Goal: Find specific page/section: Find specific page/section

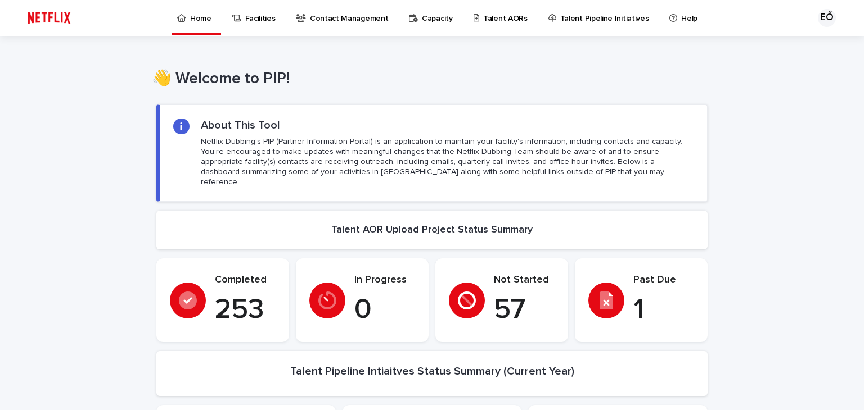
click at [504, 12] on p "Talent AORs" at bounding box center [505, 12] width 44 height 24
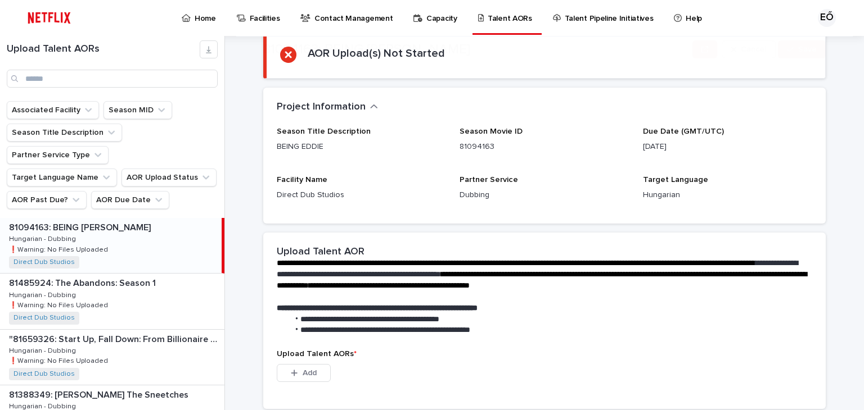
scroll to position [112, 0]
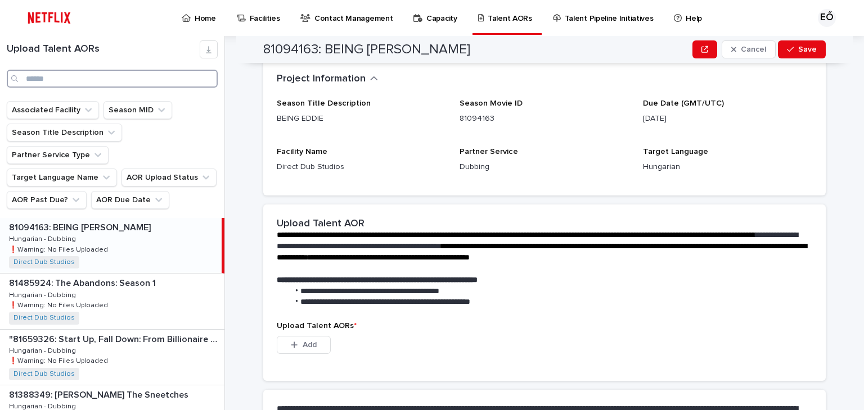
click at [155, 78] on input "Search" at bounding box center [112, 79] width 211 height 18
click at [153, 195] on icon "AOR Due Date" at bounding box center [158, 200] width 11 height 11
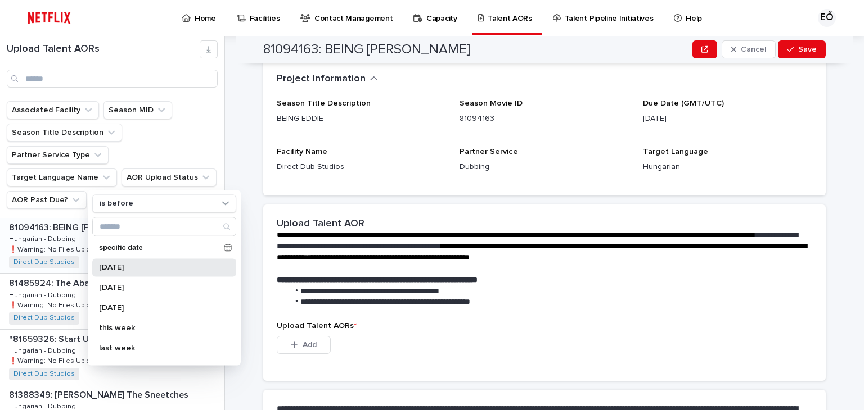
click at [167, 264] on p "[DATE]" at bounding box center [158, 268] width 119 height 8
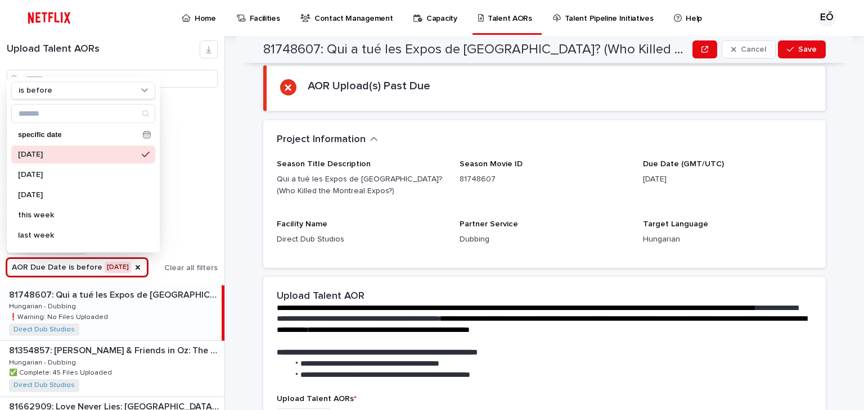
click at [207, 158] on div "Associated Facility Season MID Season Title Description Partner Service Type Ta…" at bounding box center [112, 188] width 211 height 175
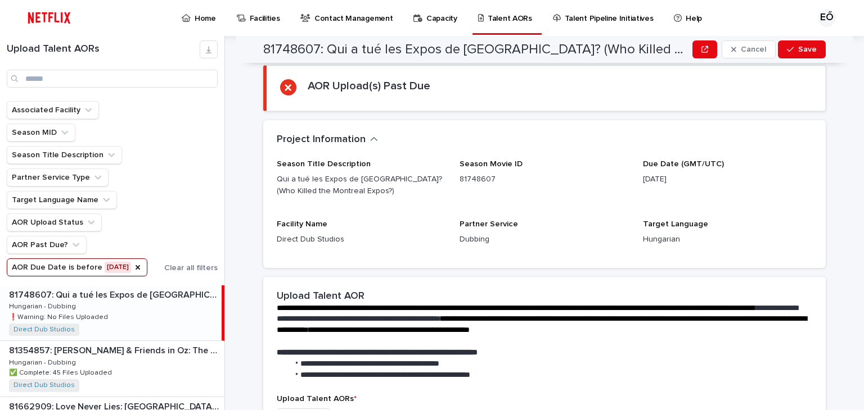
click at [92, 264] on button "AOR Due Date is before [DATE]" at bounding box center [77, 268] width 141 height 18
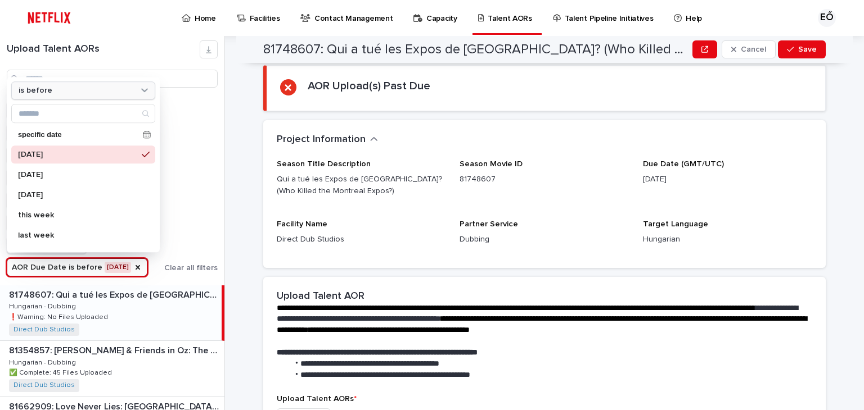
click at [111, 91] on div "is before" at bounding box center [76, 91] width 124 height 12
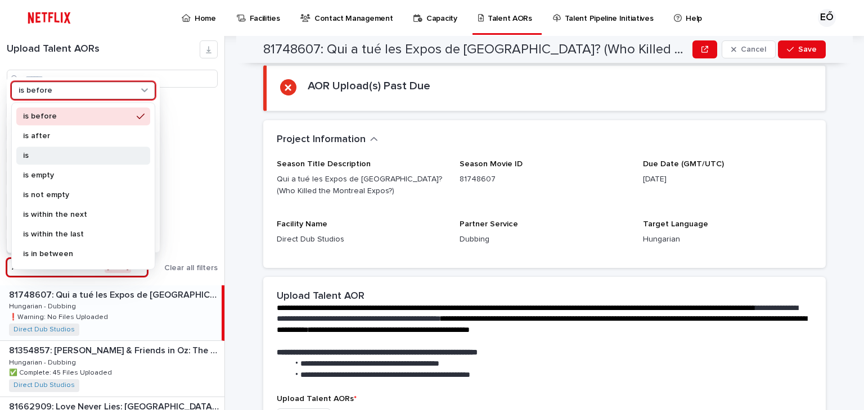
click at [94, 151] on div "is" at bounding box center [83, 156] width 134 height 18
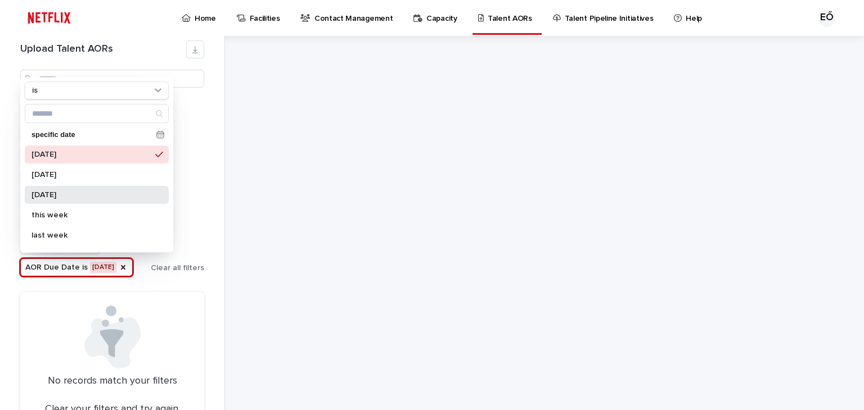
click at [91, 196] on p "[DATE]" at bounding box center [90, 195] width 119 height 8
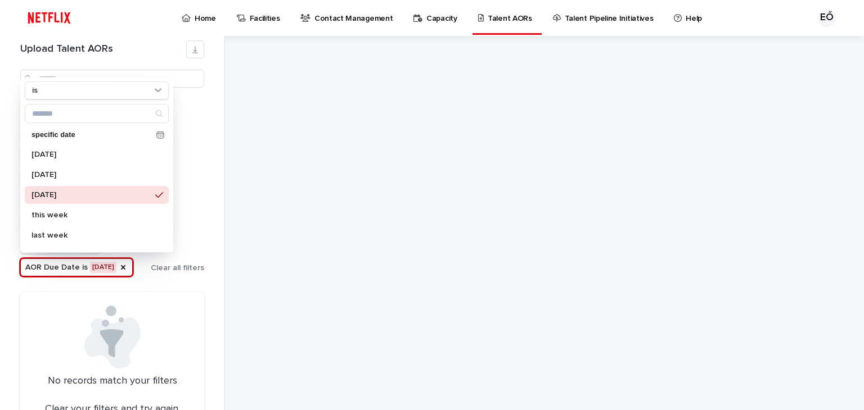
drag, startPoint x: 126, startPoint y: 196, endPoint x: 131, endPoint y: 253, distance: 57.0
click at [126, 197] on p "[DATE]" at bounding box center [90, 195] width 119 height 8
click at [133, 369] on div "No records match your filters Clear your filters and try again. Clear Filters" at bounding box center [112, 375] width 184 height 166
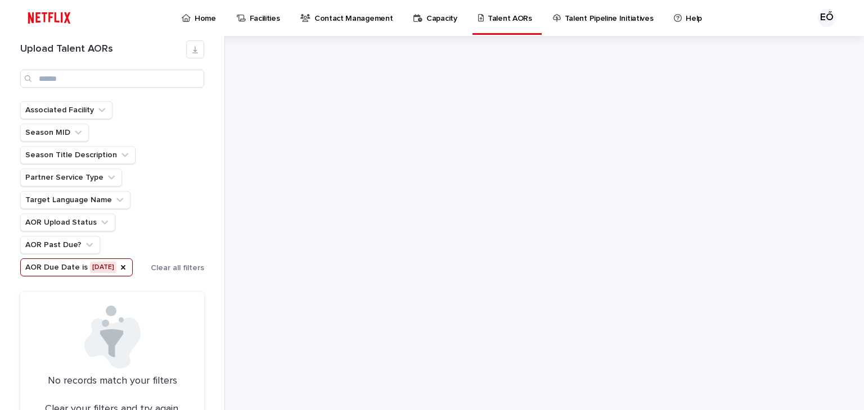
click at [93, 264] on button "AOR Due Date is [DATE]" at bounding box center [76, 268] width 112 height 18
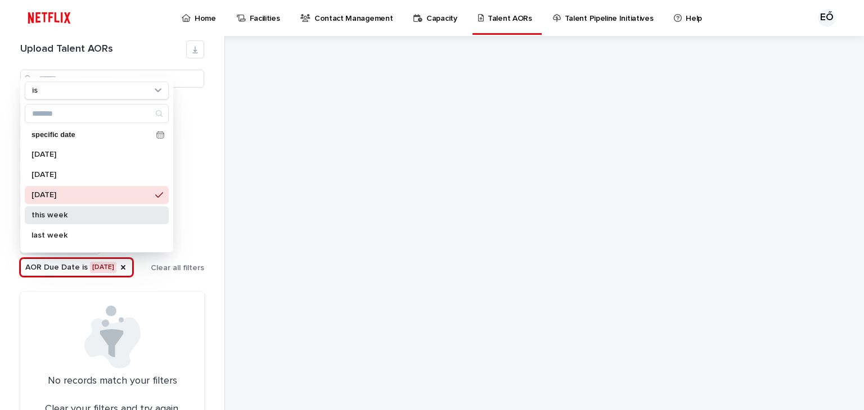
click at [95, 220] on div "this week" at bounding box center [97, 215] width 144 height 18
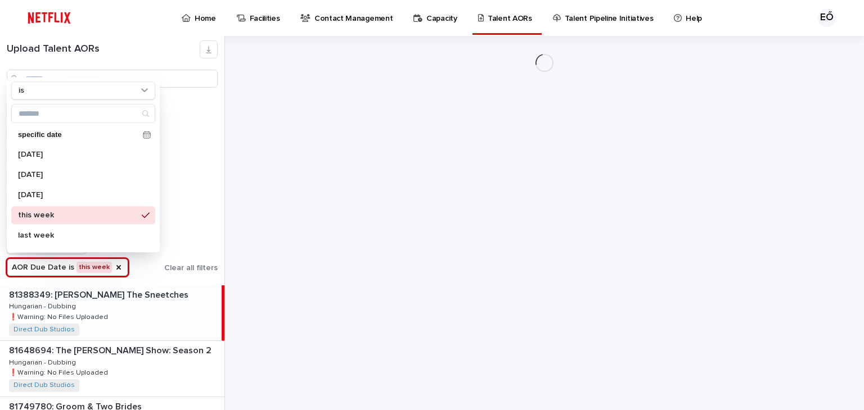
click at [155, 351] on p "81648694: The [PERSON_NAME] Show: Season 2" at bounding box center [111, 350] width 205 height 13
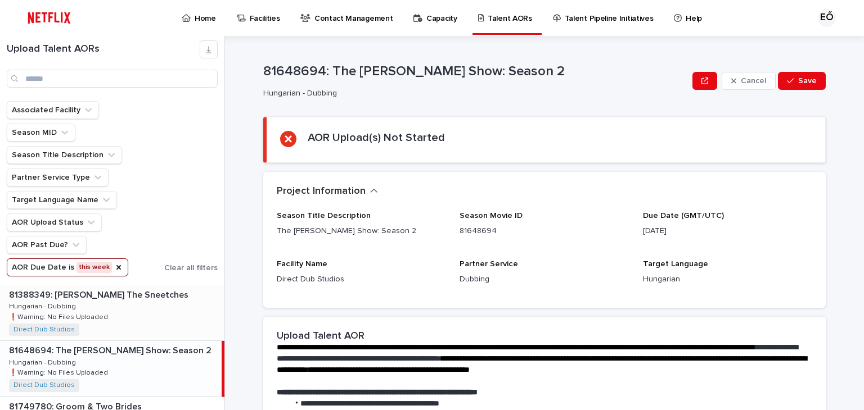
click at [169, 298] on p at bounding box center [114, 295] width 211 height 11
click at [92, 306] on div "81388349: [PERSON_NAME] The Sneetches 81388349: [PERSON_NAME] The Sneetches Hun…" at bounding box center [111, 313] width 222 height 55
click at [155, 306] on div "81388349: [PERSON_NAME] The Sneetches 81388349: [PERSON_NAME] The Sneetches Hun…" at bounding box center [111, 313] width 222 height 55
click at [155, 374] on div "81648694: The [PERSON_NAME] Show: Season 2 81648694: The [PERSON_NAME] Show: Se…" at bounding box center [112, 368] width 224 height 55
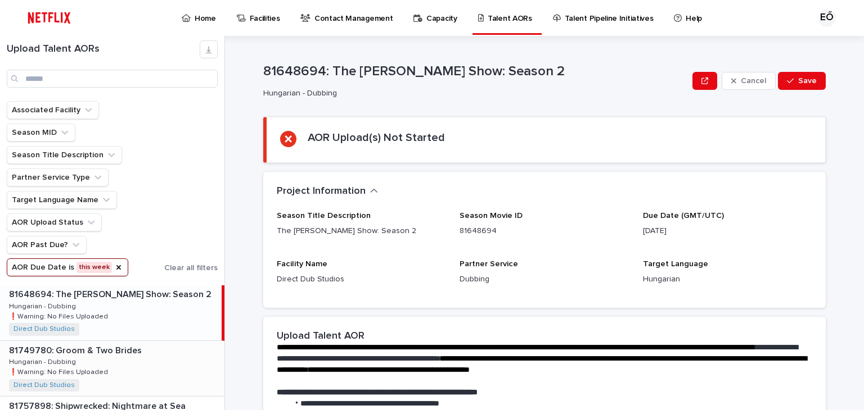
click at [163, 362] on div "81749780: Groom & Two Brides 81749780: Groom & Two Brides Hungarian - Dubbing H…" at bounding box center [112, 368] width 224 height 55
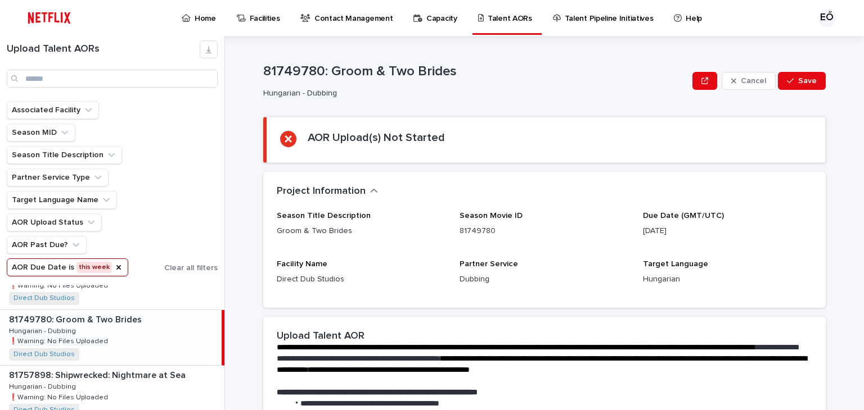
scroll to position [112, 0]
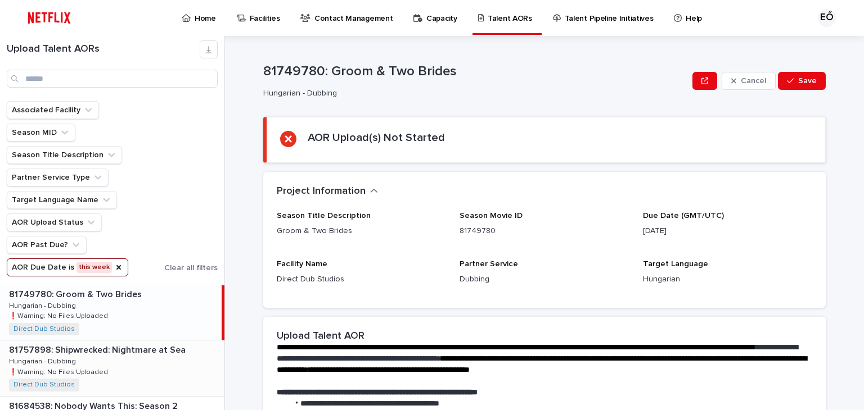
click at [164, 356] on div "81757898: Shipwrecked: Nightmare at Sea 81757898: Shipwrecked: Nightmare at Sea…" at bounding box center [112, 368] width 224 height 55
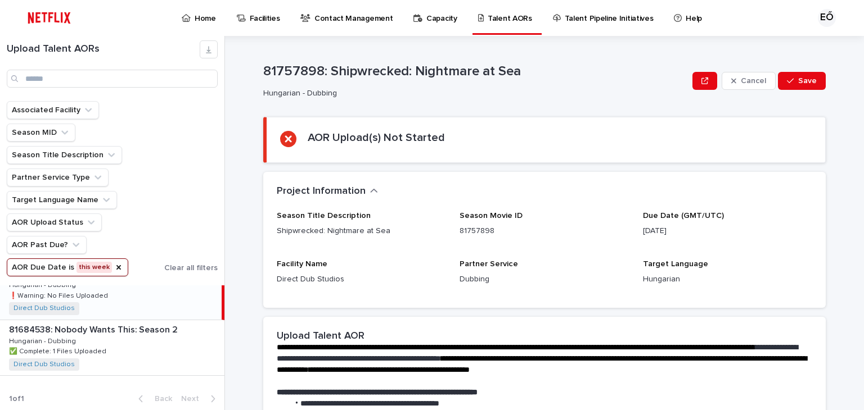
scroll to position [189, 0]
click at [146, 338] on div "81684538: Nobody Wants This: Season 2 81684538: Nobody Wants This: Season 2 Hun…" at bounding box center [112, 347] width 224 height 55
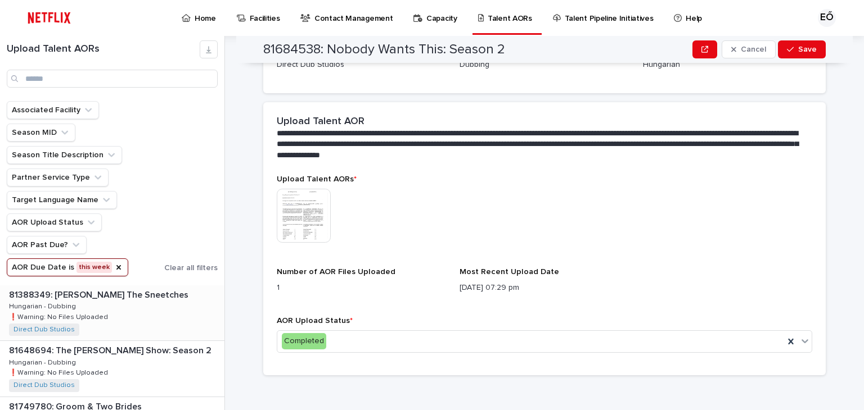
click at [95, 318] on p "❗️Warning: No Files Uploaded" at bounding box center [59, 317] width 101 height 10
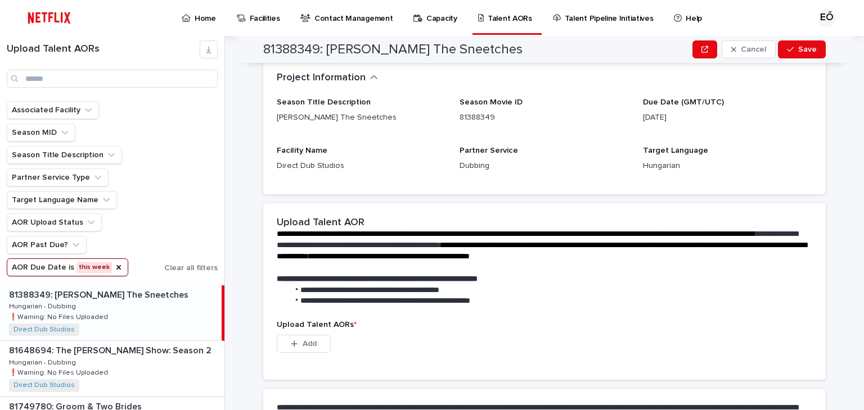
scroll to position [112, 0]
